Goal: Navigation & Orientation: Go to known website

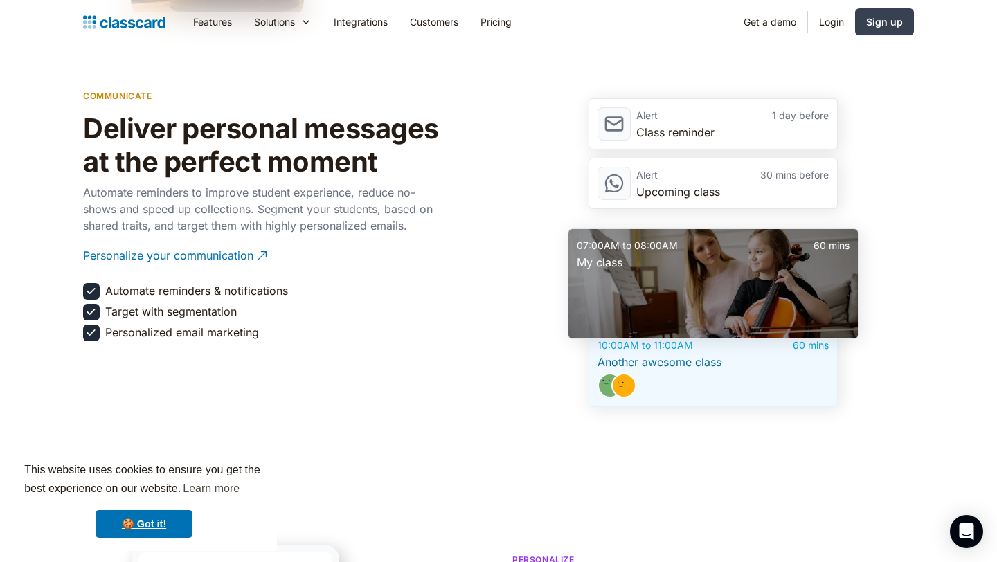
scroll to position [1914, 0]
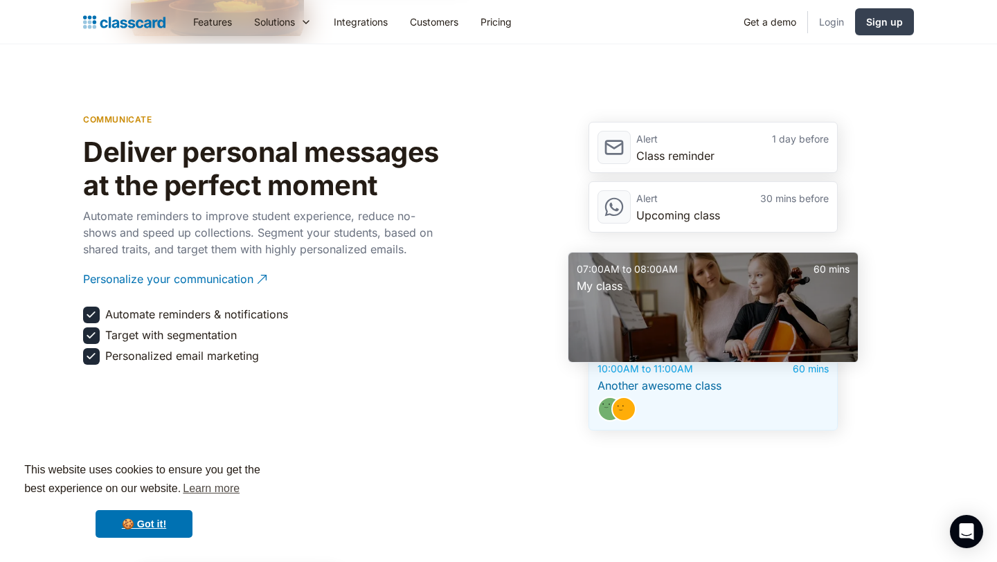
click at [828, 25] on link "Login" at bounding box center [831, 21] width 47 height 31
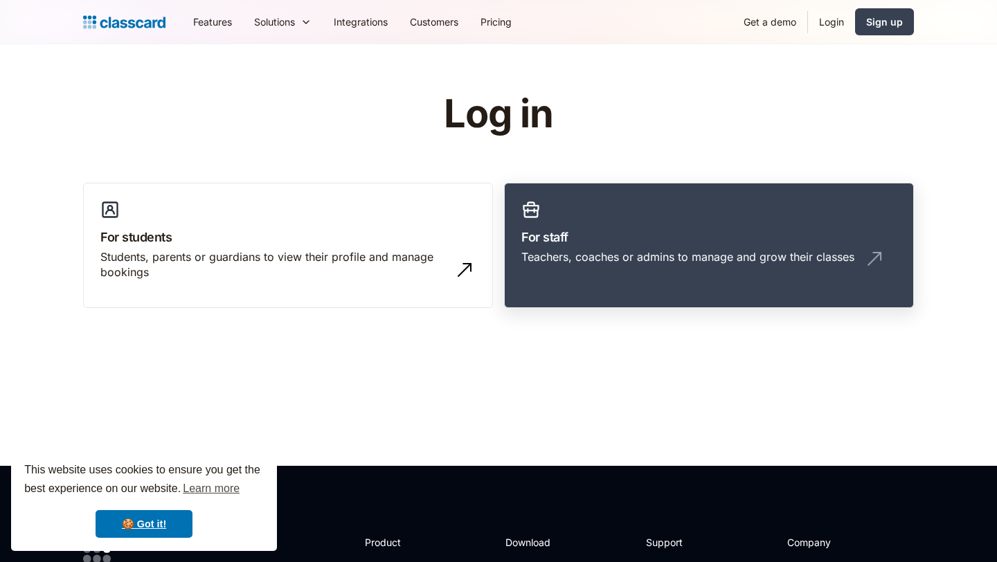
click at [643, 265] on div "Teachers, coaches or admins to manage and grow their classes" at bounding box center [709, 262] width 375 height 26
